Goal: Task Accomplishment & Management: Use online tool/utility

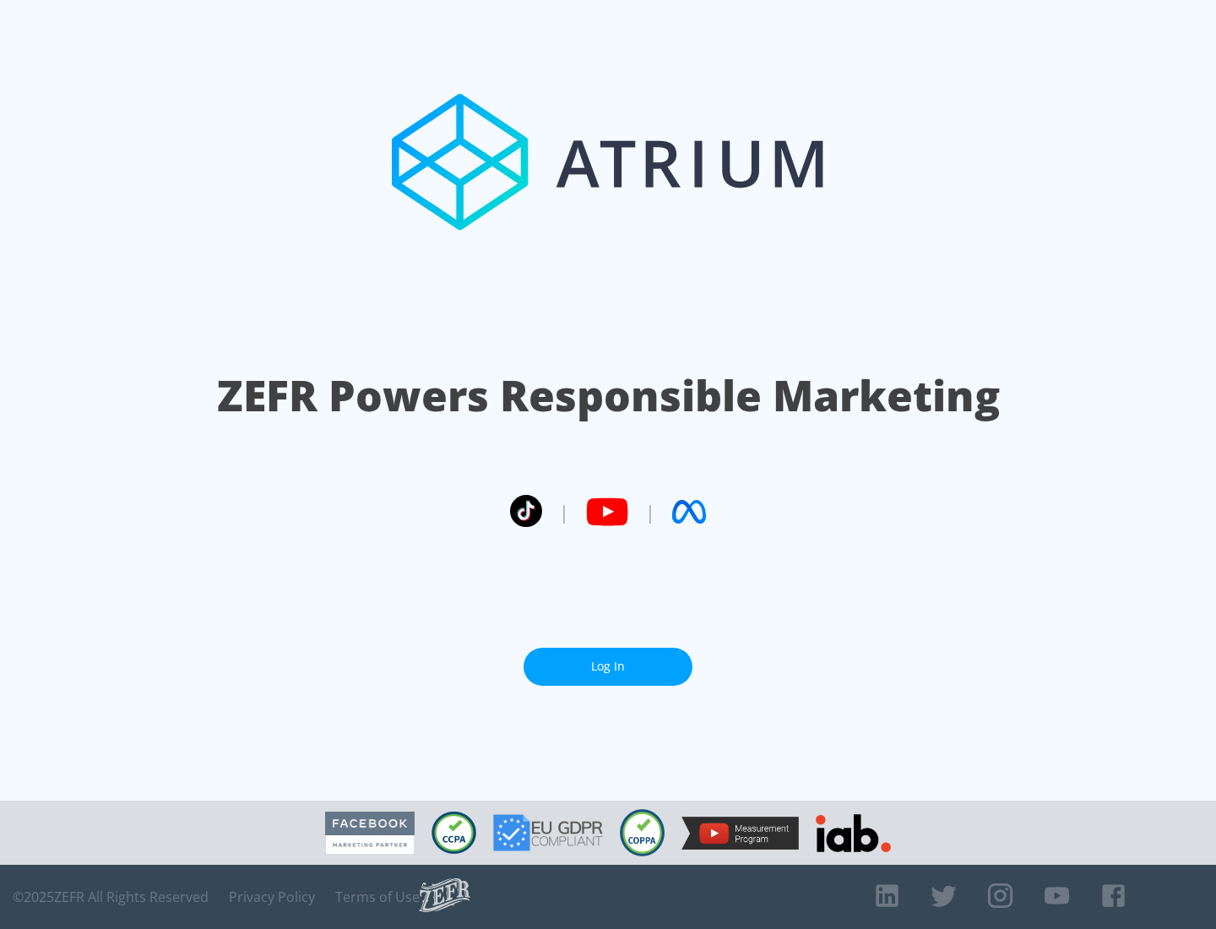
click at [608, 666] on link "Log In" at bounding box center [608, 667] width 169 height 38
